Goal: Task Accomplishment & Management: Use online tool/utility

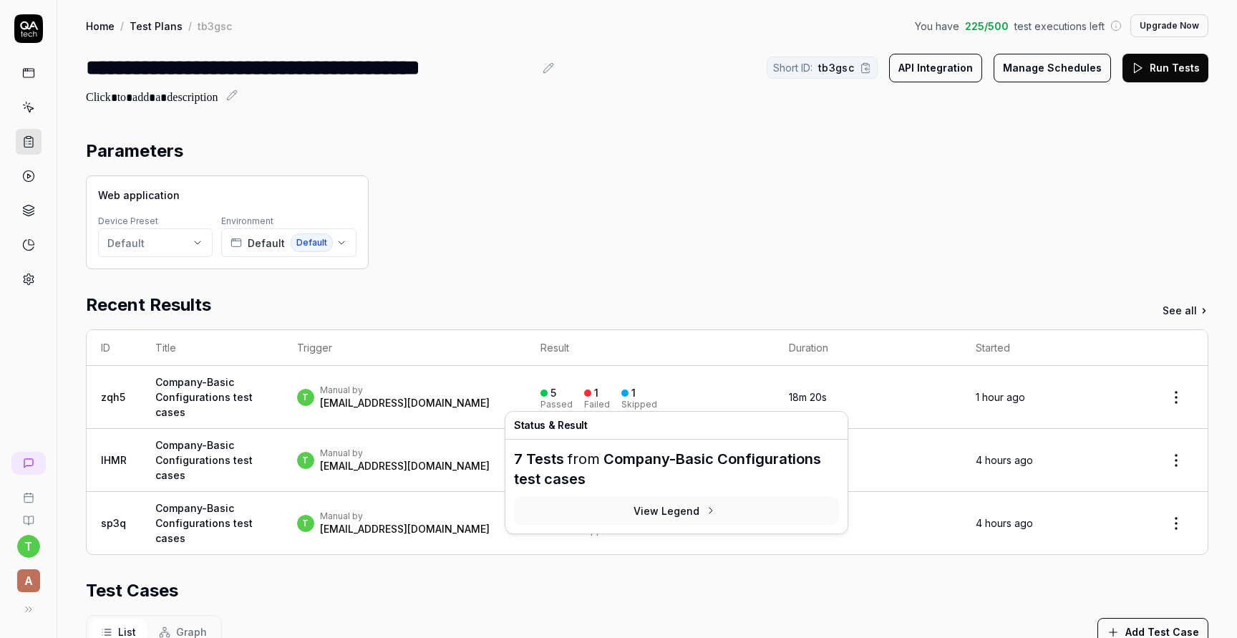
click at [682, 521] on div "1 Failed 5 Skipped" at bounding box center [651, 523] width 220 height 24
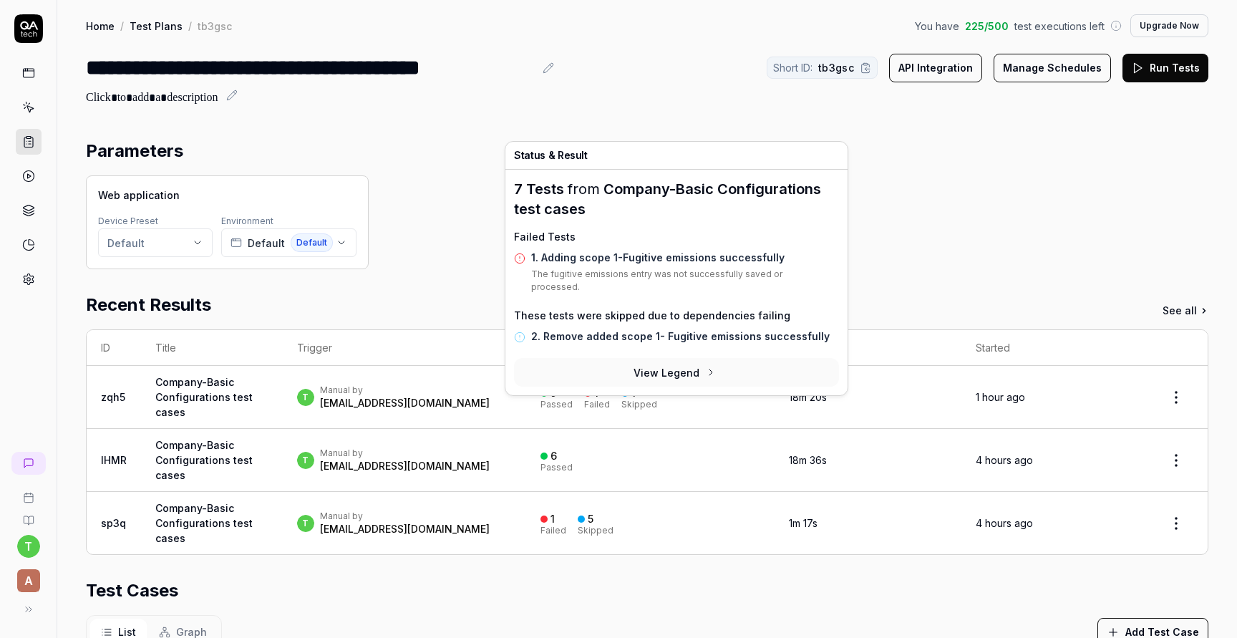
click at [636, 392] on div "1" at bounding box center [629, 393] width 14 height 13
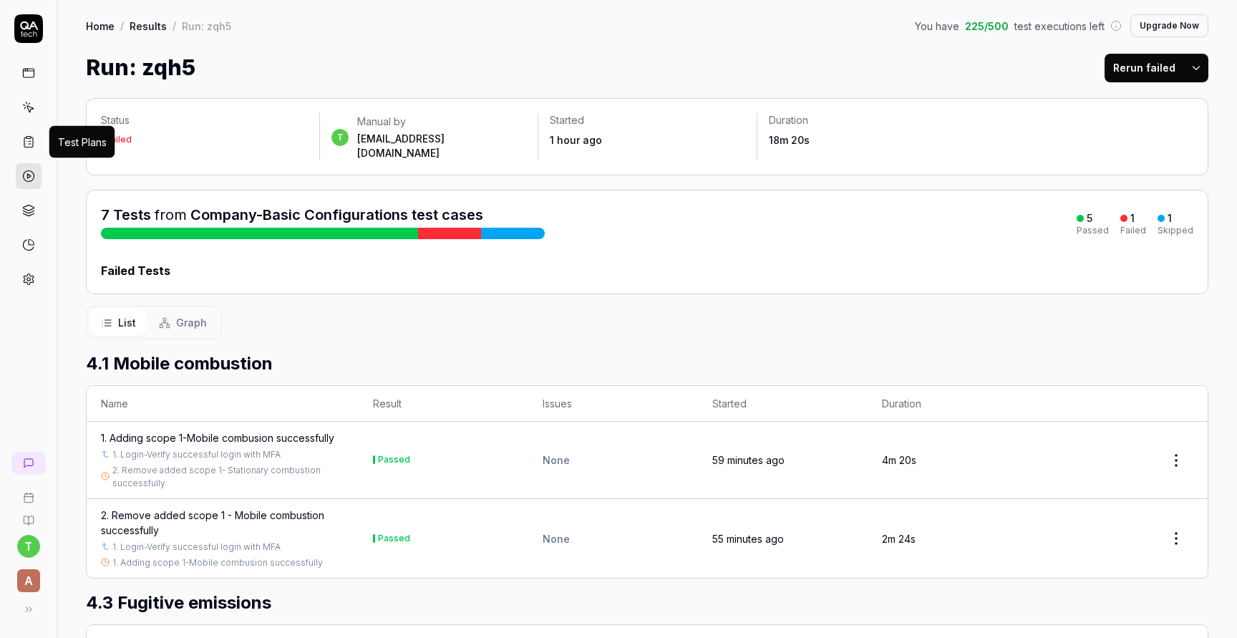
click at [30, 146] on icon at bounding box center [28, 141] width 13 height 13
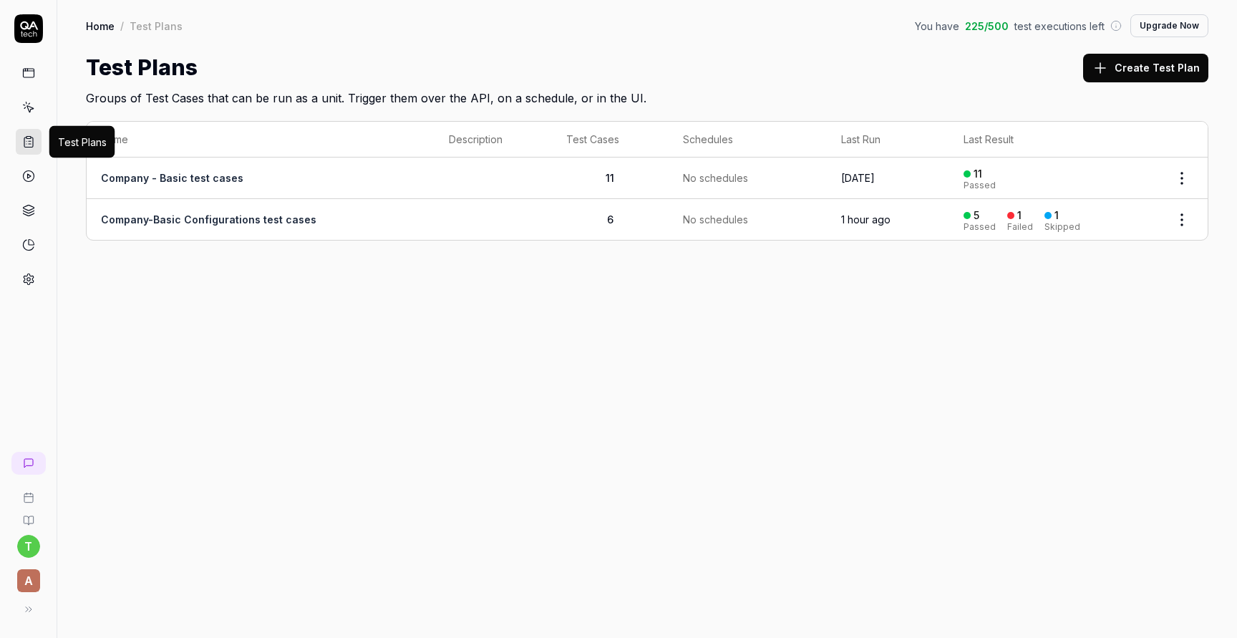
click at [748, 216] on div "No schedules" at bounding box center [748, 219] width 130 height 15
click at [279, 223] on link "Company-Basic Configurations test cases" at bounding box center [209, 219] width 216 height 12
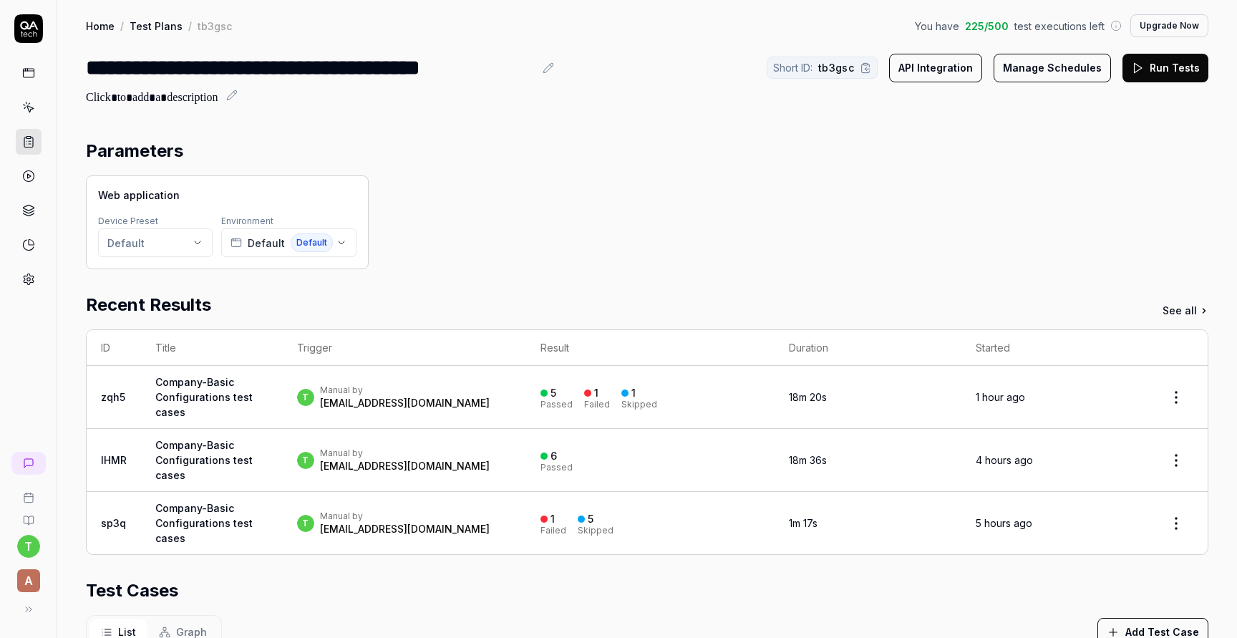
click at [1154, 61] on button "Run Tests" at bounding box center [1166, 68] width 86 height 29
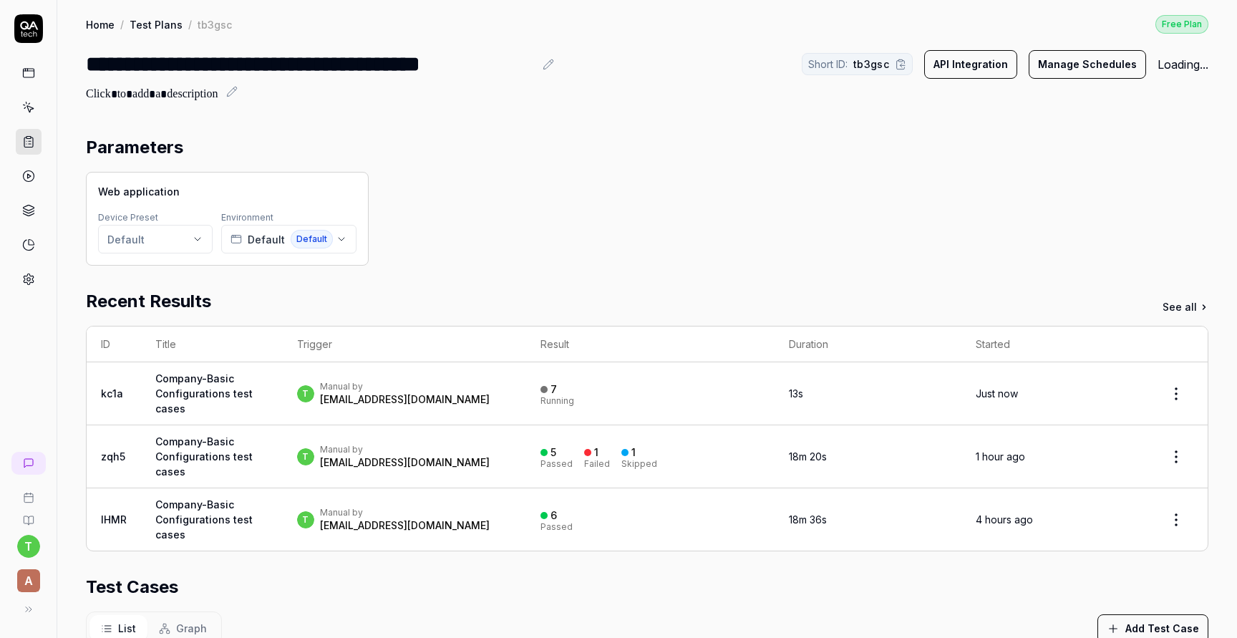
click at [219, 377] on link "Company-Basic Configurations test cases" at bounding box center [203, 393] width 97 height 42
click at [902, 63] on icon at bounding box center [901, 65] width 2 height 4
click at [905, 63] on icon at bounding box center [901, 64] width 8 height 5
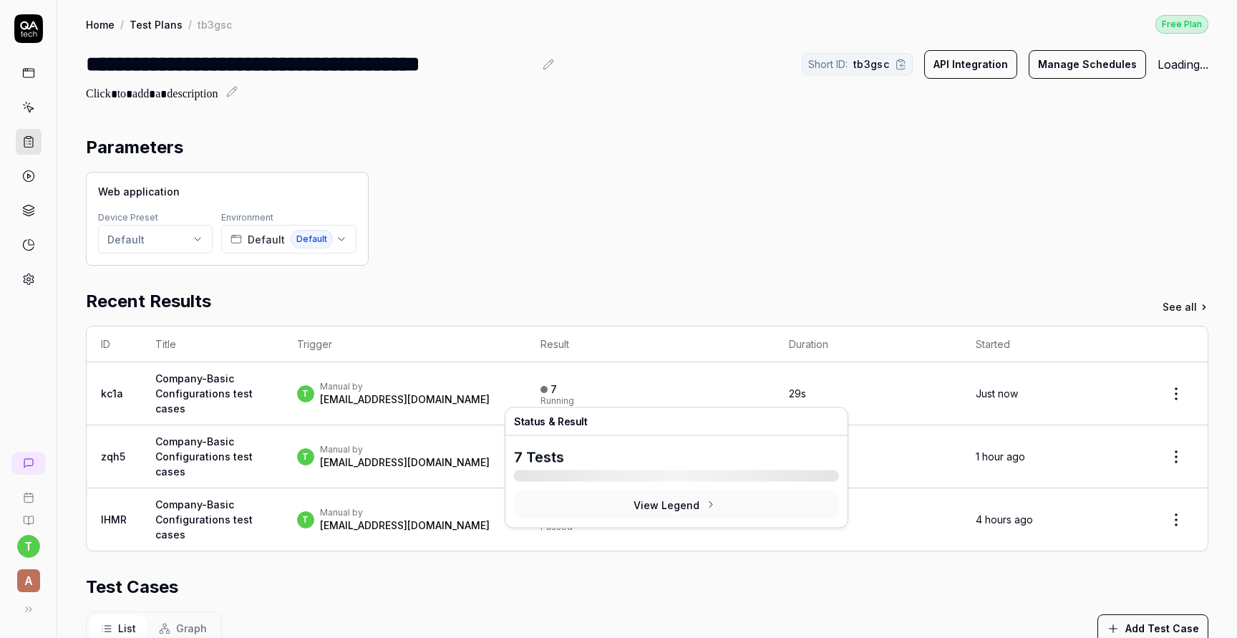
click at [614, 402] on div "7 Running" at bounding box center [651, 394] width 220 height 24
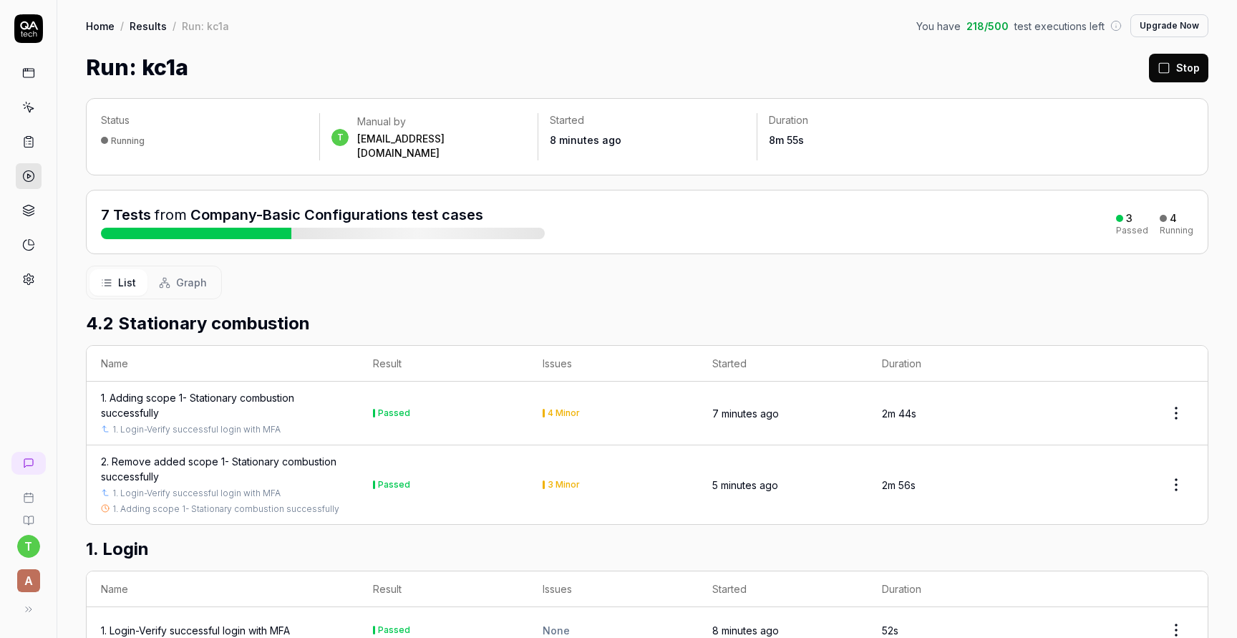
scroll to position [89, 0]
